Goal: Task Accomplishment & Management: Use online tool/utility

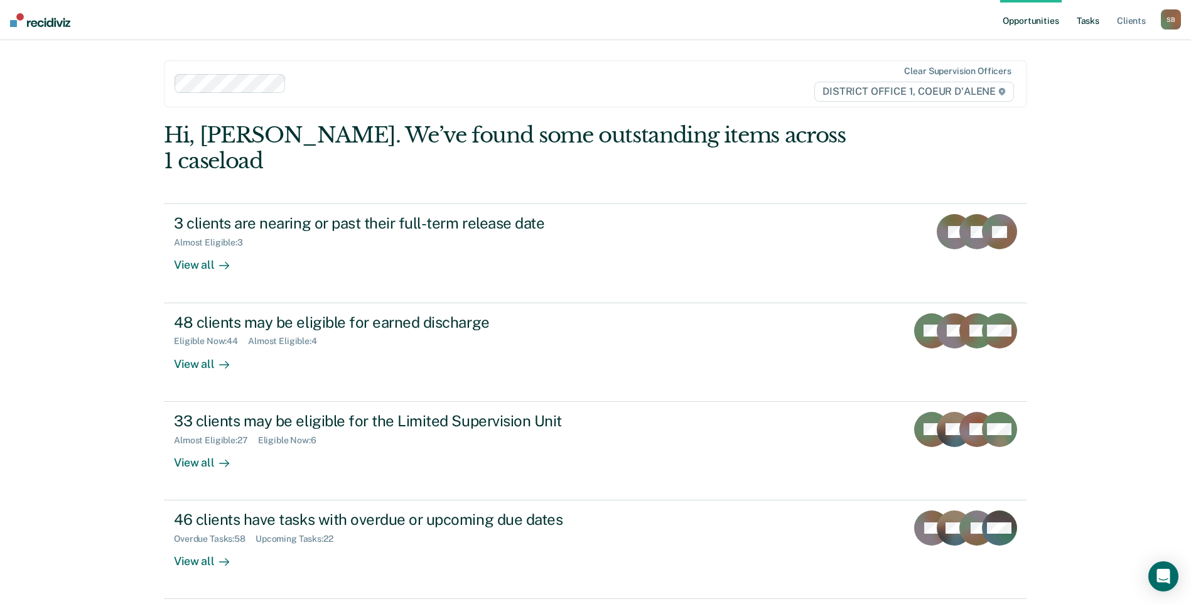
click at [1093, 21] on link "Tasks" at bounding box center [1088, 20] width 28 height 40
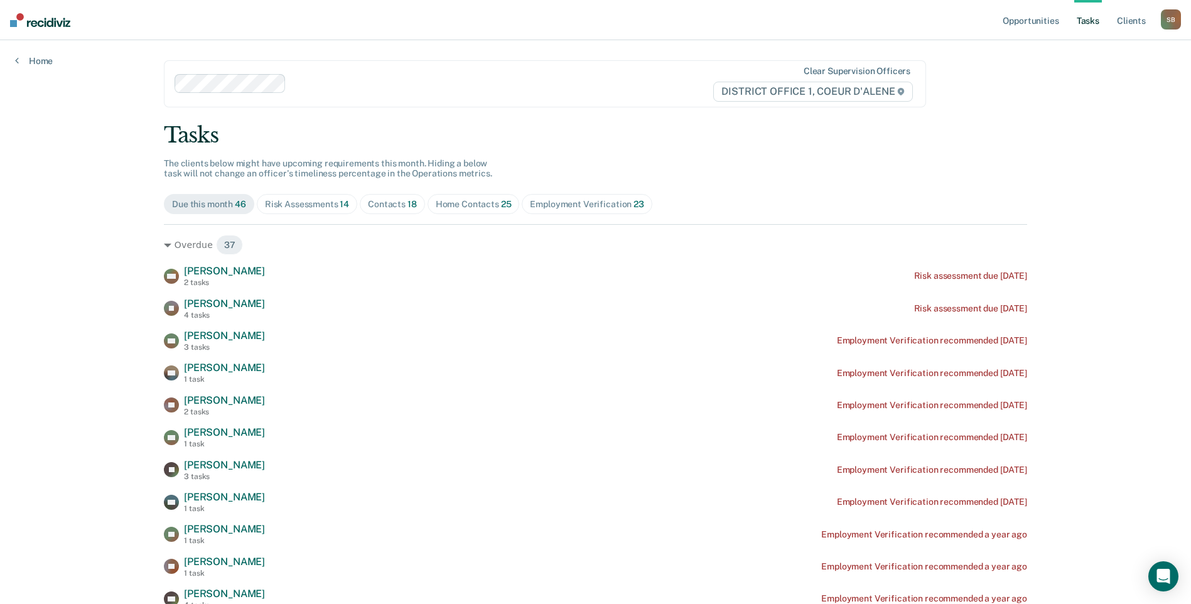
click at [394, 204] on div "Contacts 18" at bounding box center [392, 204] width 49 height 11
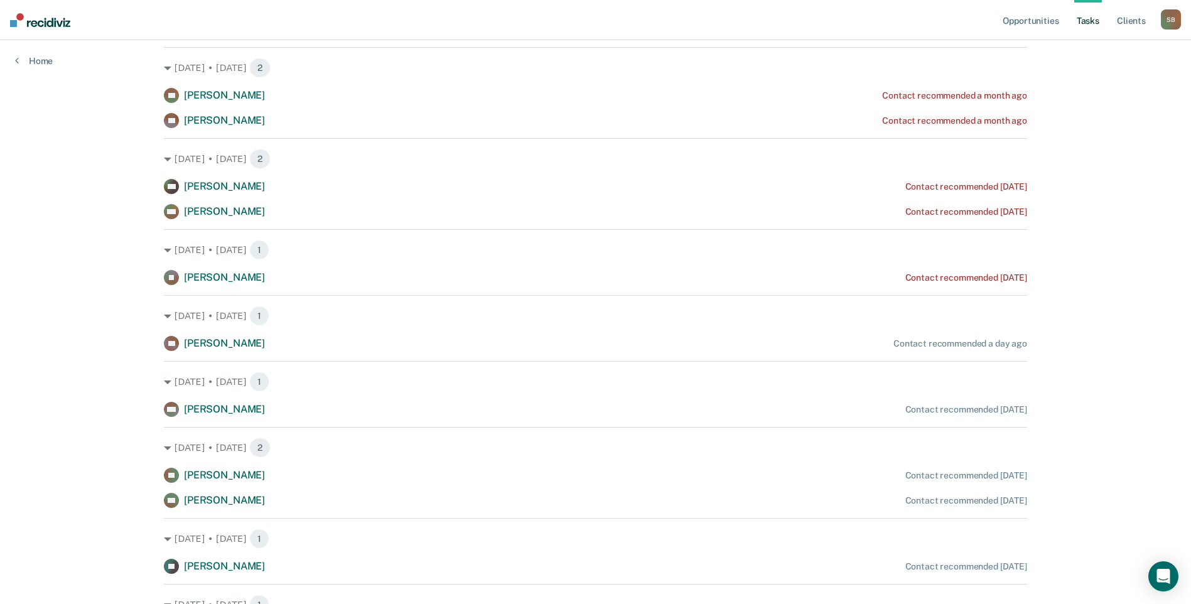
scroll to position [314, 0]
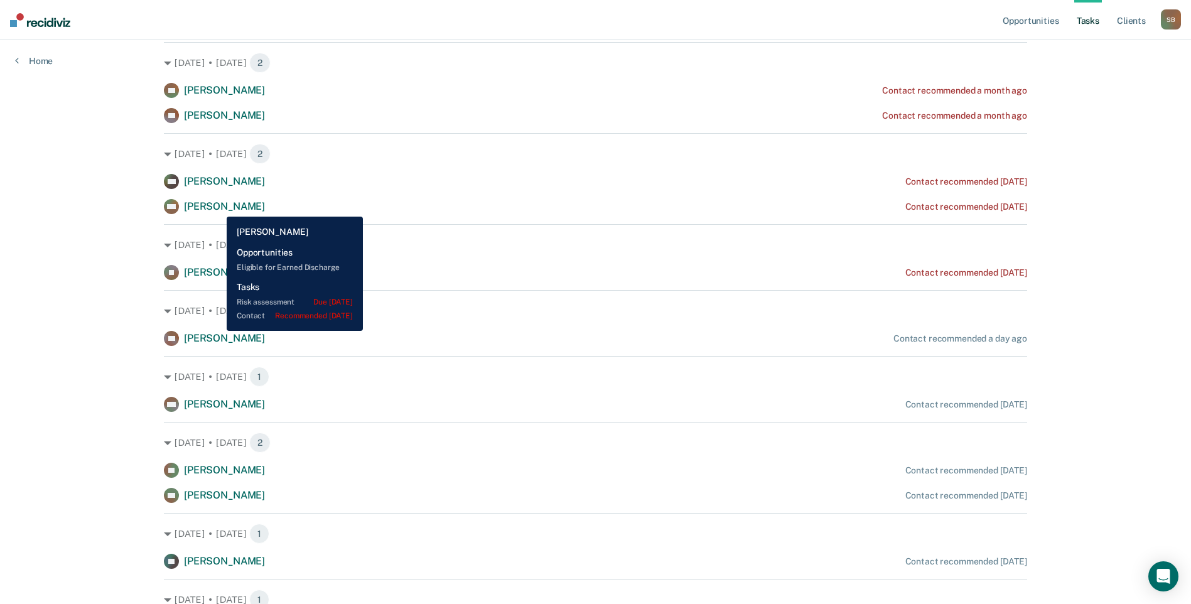
click at [217, 207] on span "[PERSON_NAME]" at bounding box center [224, 206] width 81 height 12
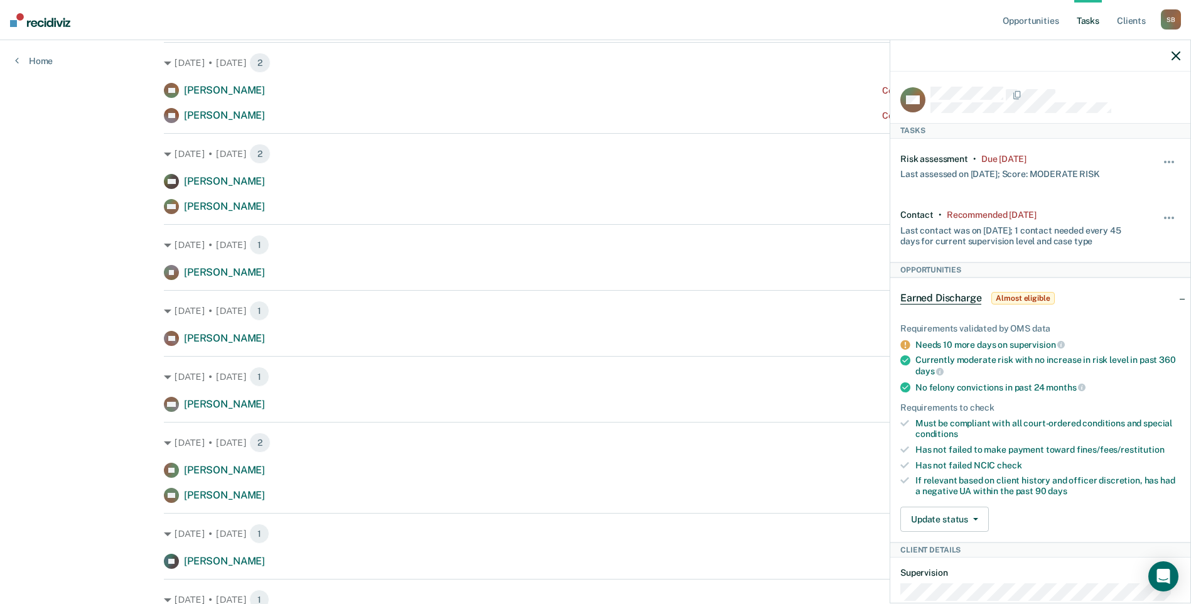
click at [63, 510] on div "Opportunities Tasks Client s [PERSON_NAME] S B Profile How it works Log Out Hom…" at bounding box center [595, 309] width 1191 height 1247
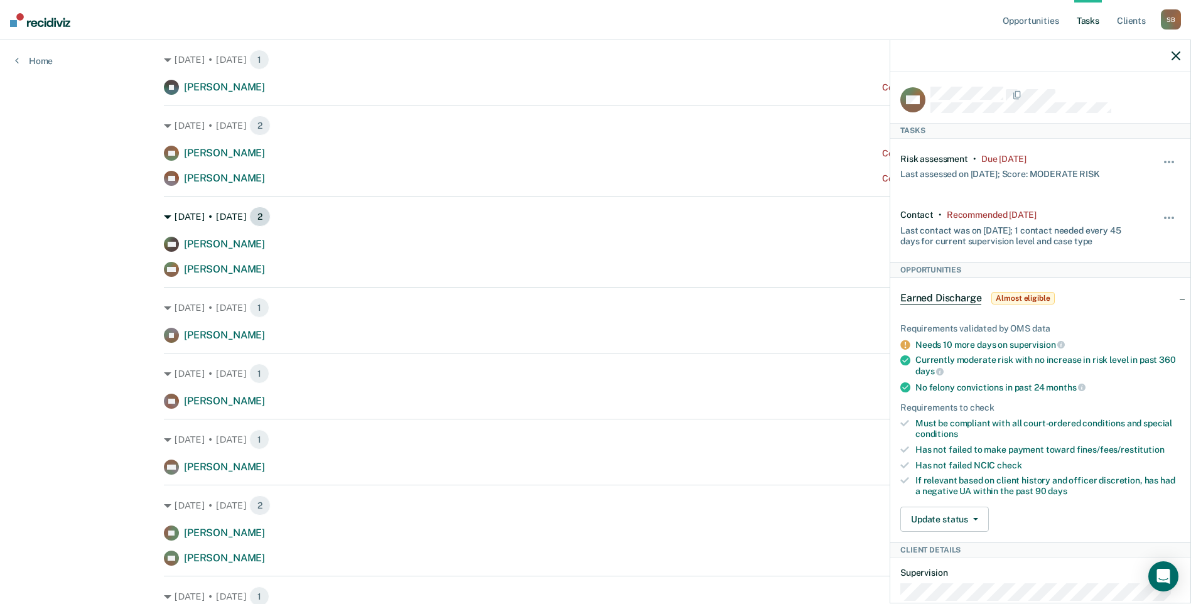
scroll to position [188, 0]
